Goal: Use online tool/utility: Utilize a website feature to perform a specific function

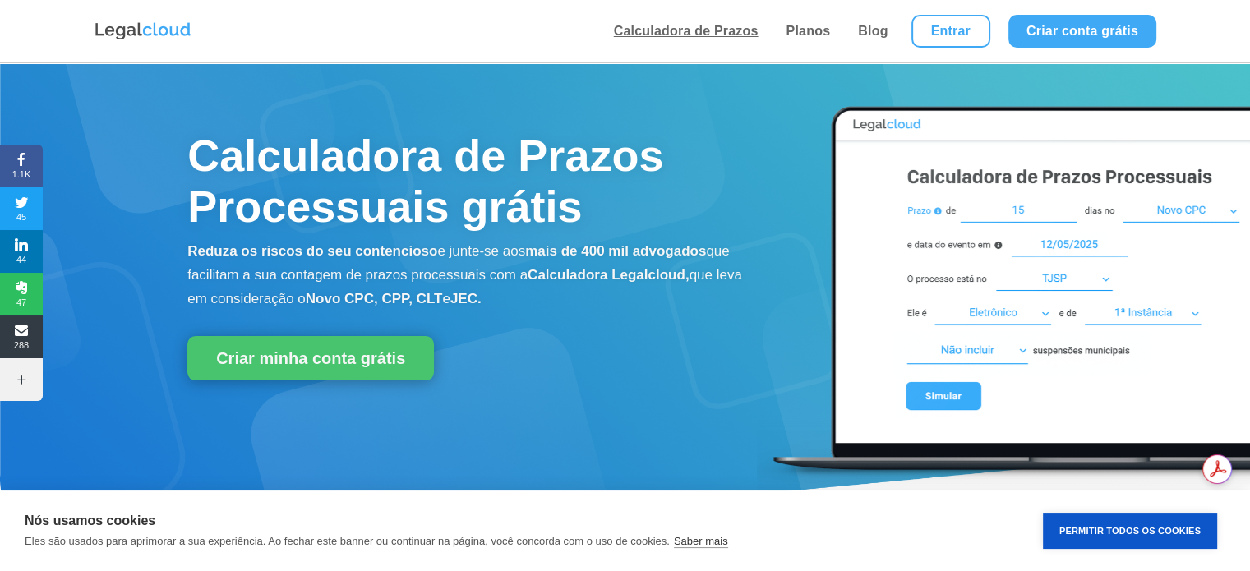
click at [716, 21] on link "Calculadora de Prazos" at bounding box center [686, 31] width 154 height 62
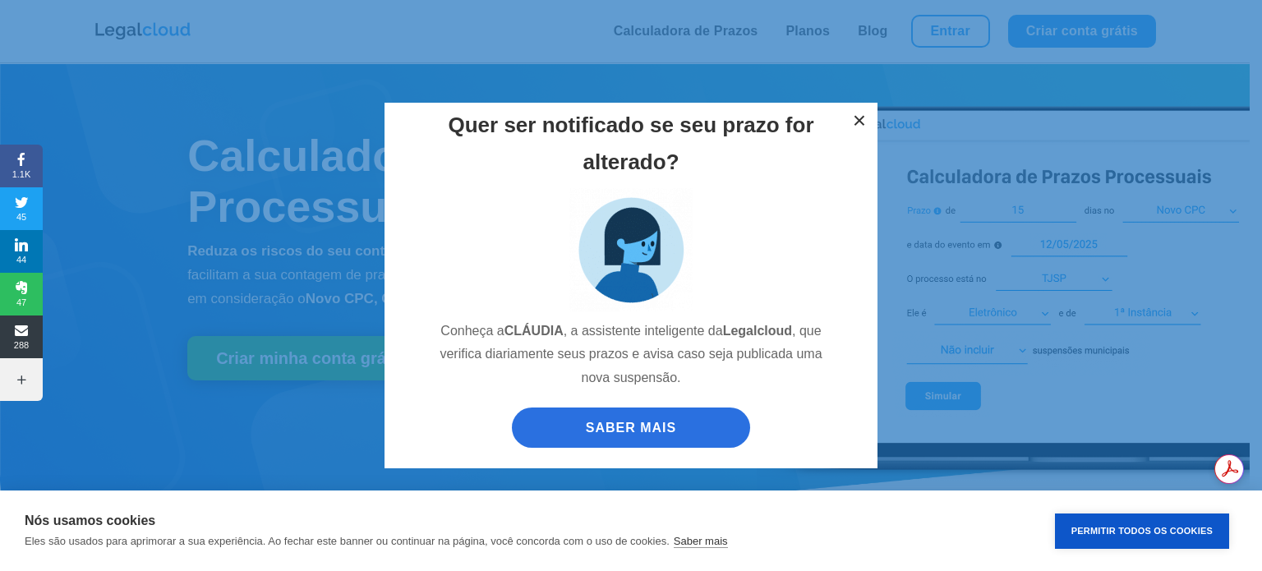
click at [859, 123] on button "×" at bounding box center [859, 121] width 36 height 36
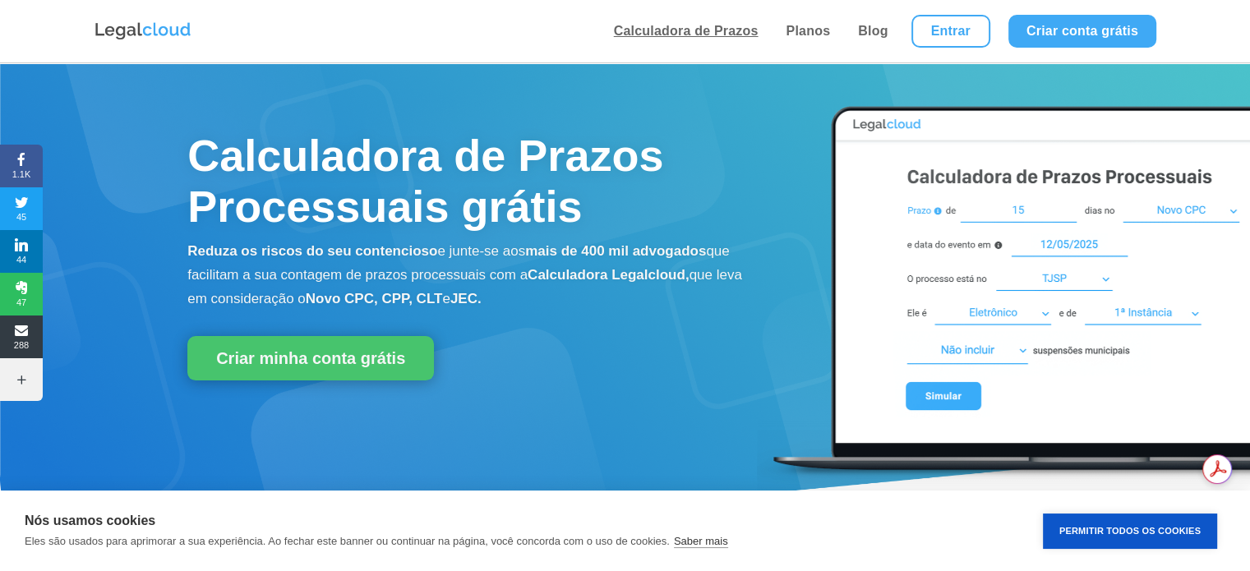
click at [712, 30] on link "Calculadora de Prazos" at bounding box center [686, 31] width 154 height 62
